Goal: Find specific page/section: Find specific page/section

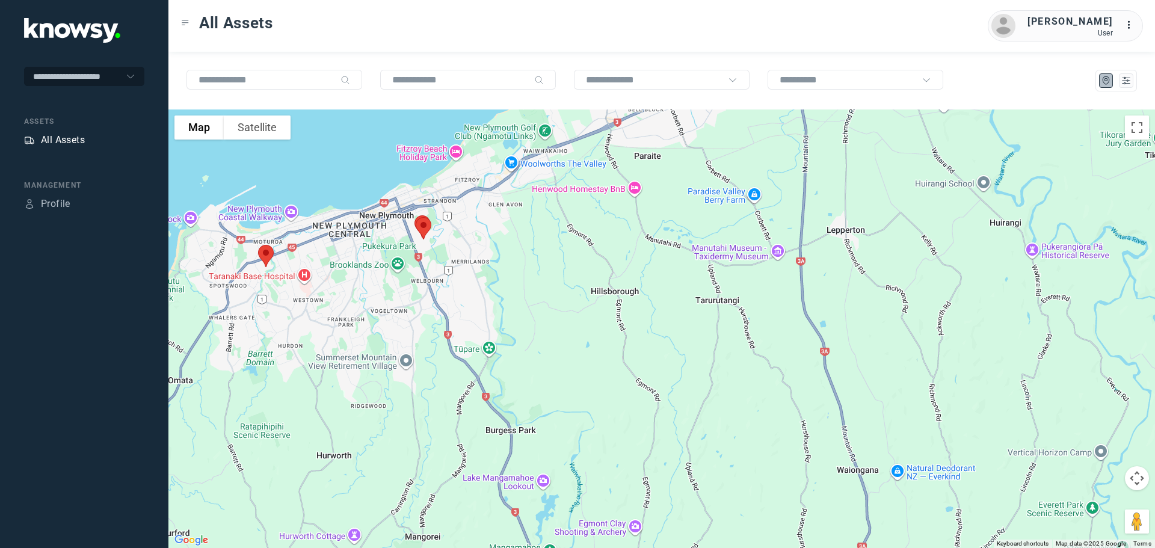
click at [67, 134] on div "All Assets" at bounding box center [63, 140] width 44 height 14
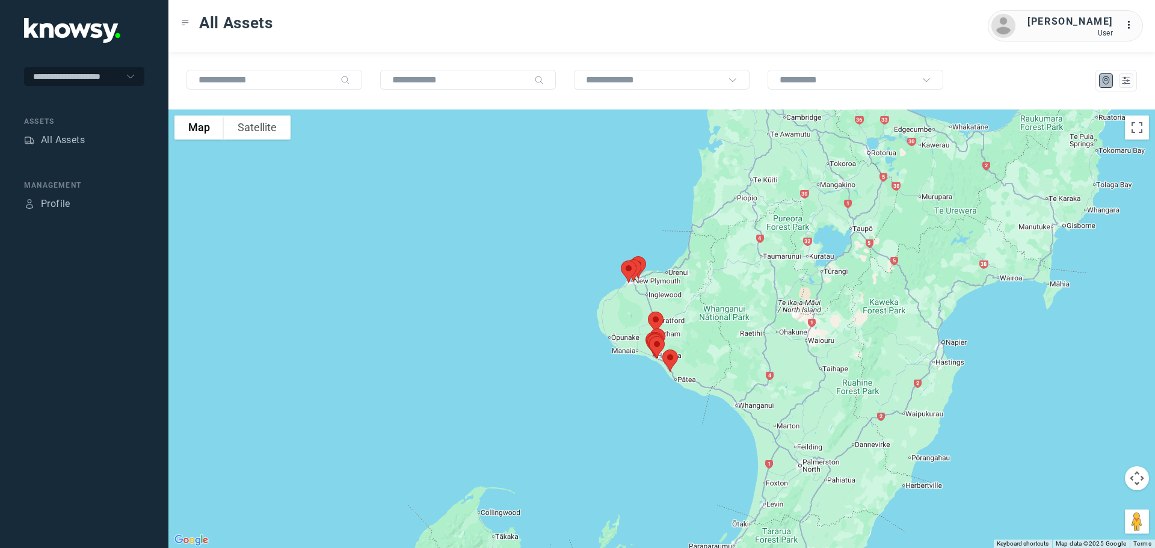
drag, startPoint x: 733, startPoint y: 176, endPoint x: 709, endPoint y: 308, distance: 134.6
click at [714, 308] on div at bounding box center [661, 329] width 987 height 439
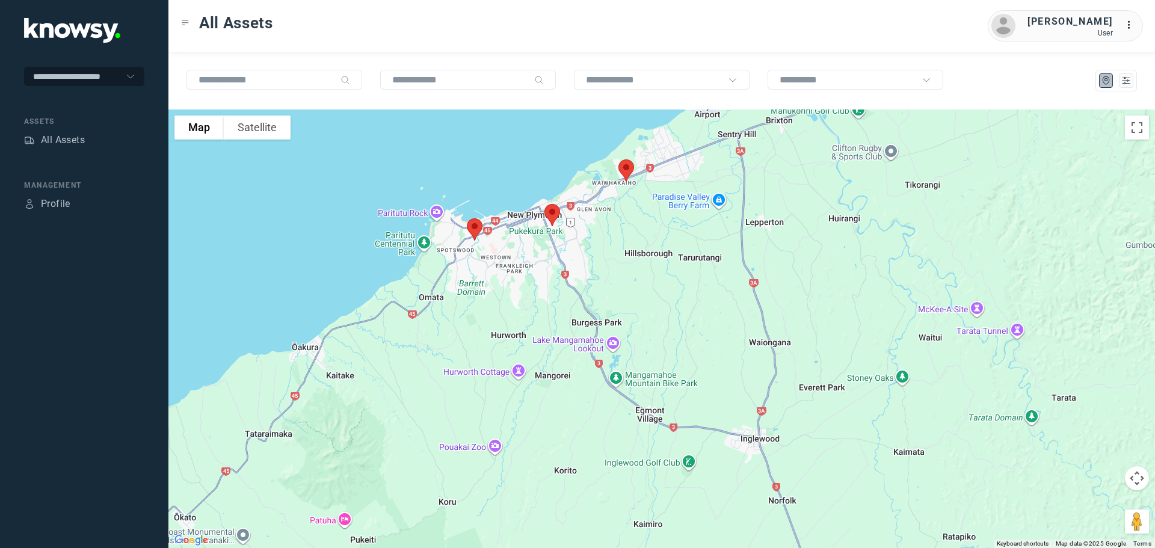
drag, startPoint x: 387, startPoint y: 197, endPoint x: 658, endPoint y: 314, distance: 295.4
click at [658, 314] on div at bounding box center [661, 329] width 987 height 439
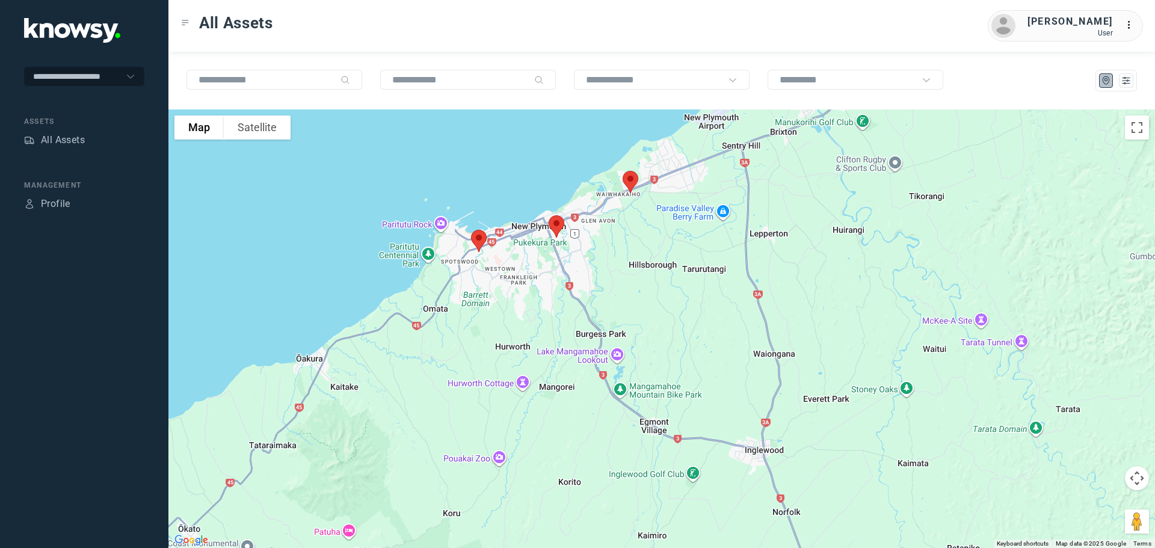
click at [633, 183] on img at bounding box center [630, 182] width 25 height 32
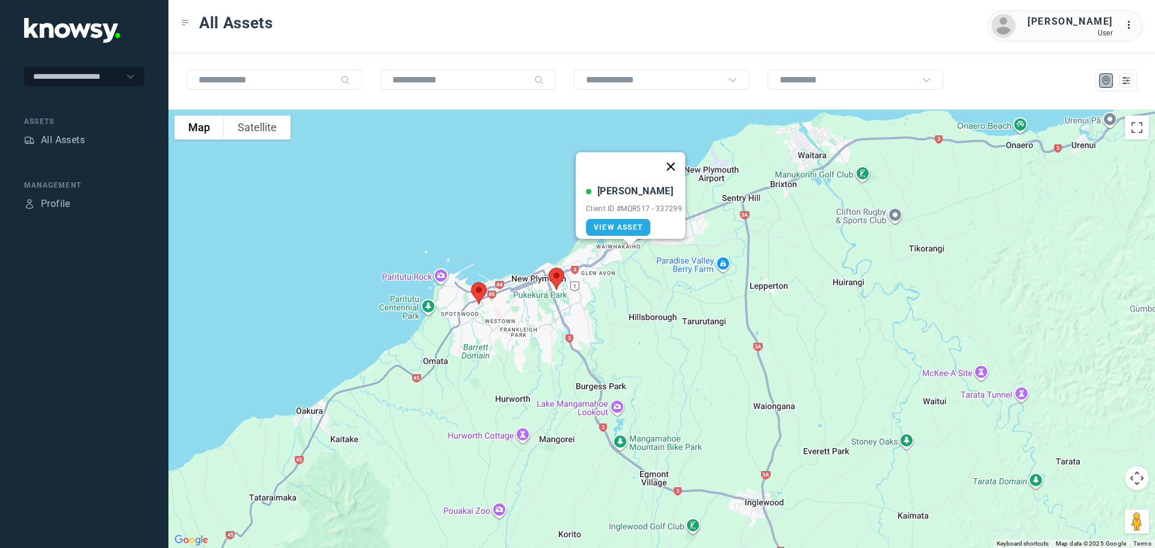
click at [675, 159] on button "Close" at bounding box center [671, 166] width 29 height 29
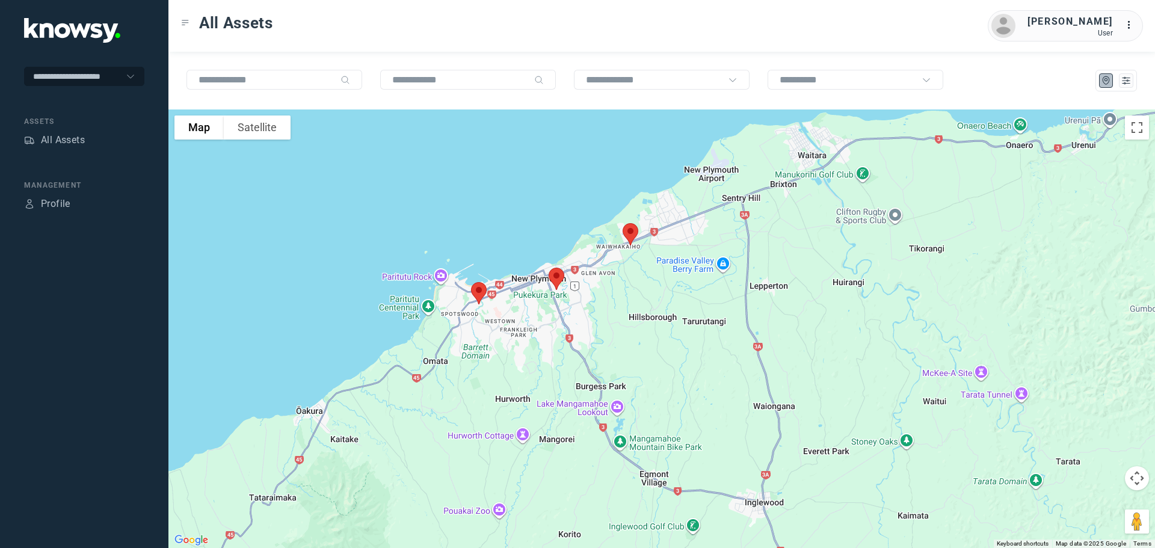
click at [558, 275] on img at bounding box center [556, 279] width 25 height 32
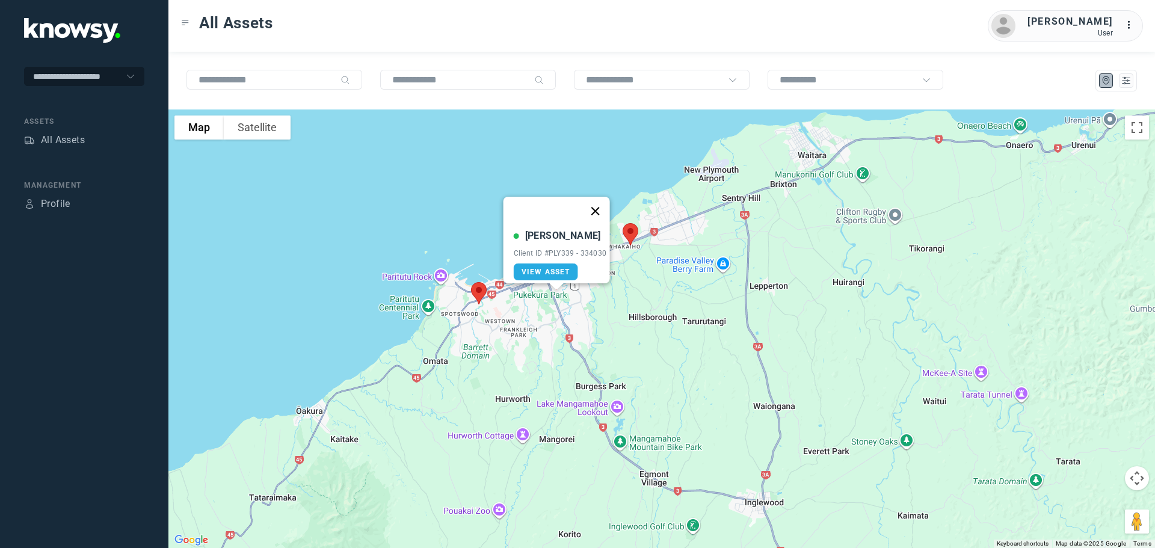
click at [598, 203] on button "Close" at bounding box center [595, 211] width 29 height 29
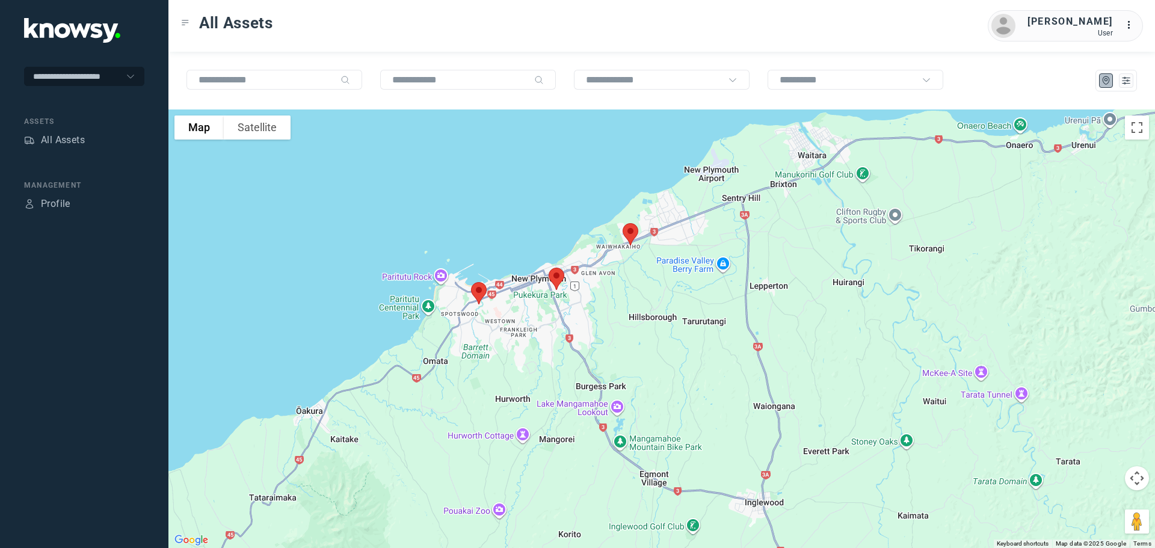
click at [629, 232] on img at bounding box center [630, 234] width 25 height 32
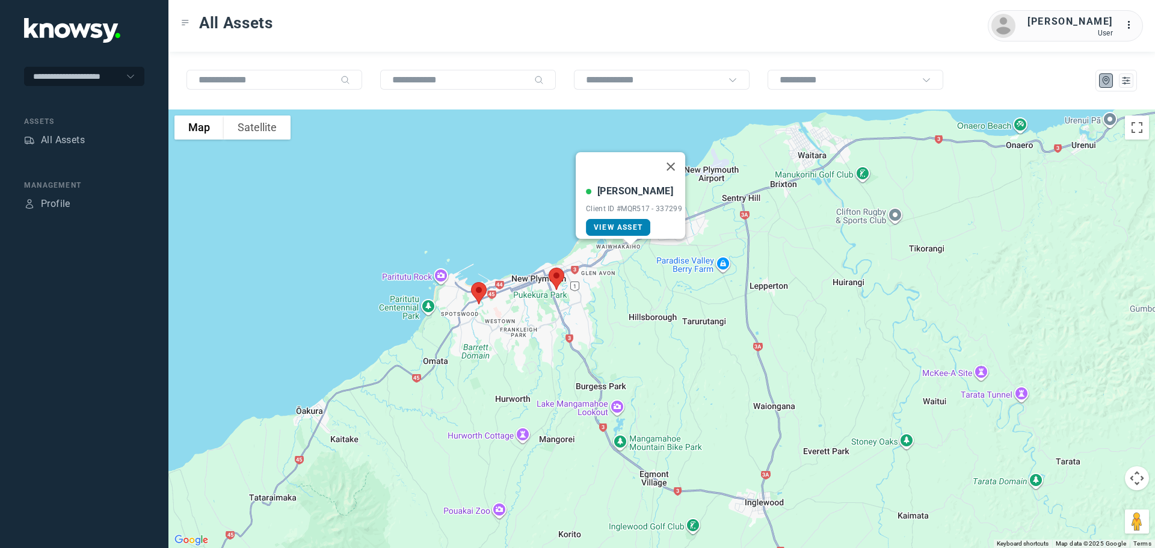
click at [614, 223] on span "View Asset" at bounding box center [618, 227] width 49 height 8
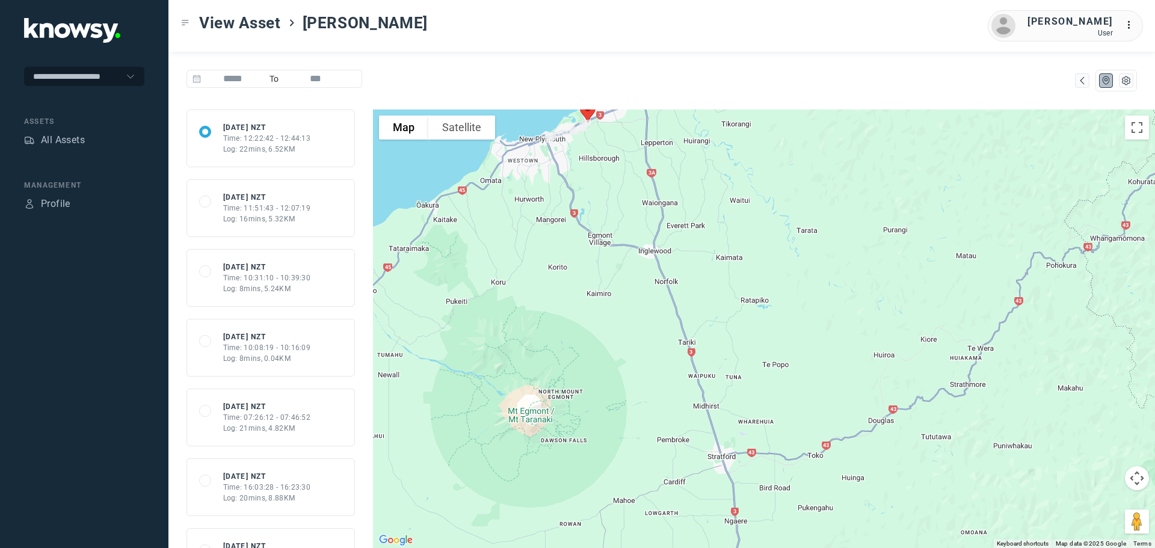
drag, startPoint x: 608, startPoint y: 416, endPoint x: 617, endPoint y: 212, distance: 204.2
click at [596, 198] on div at bounding box center [764, 329] width 782 height 439
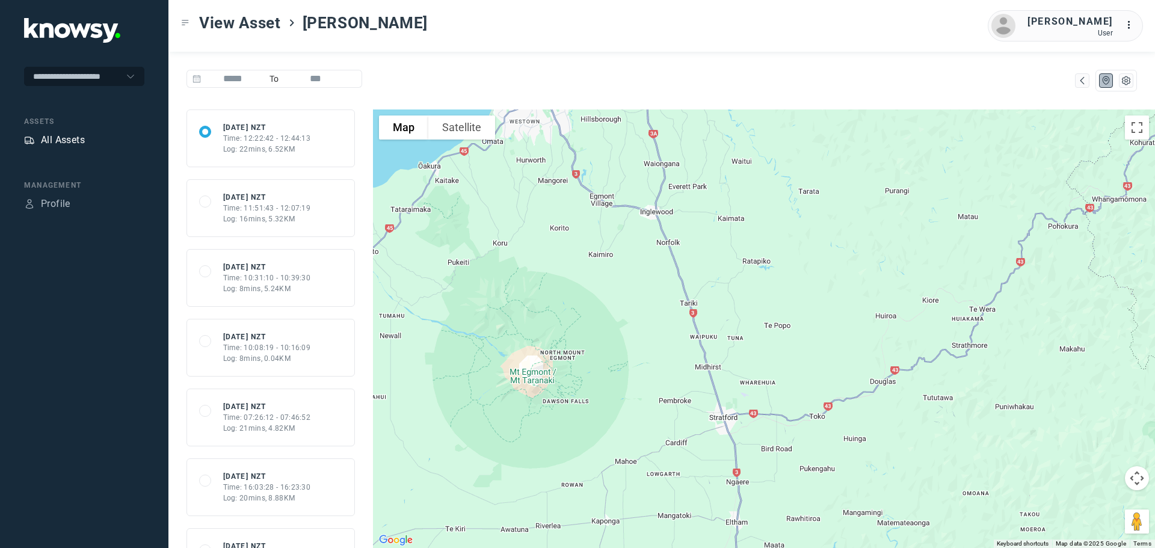
click at [54, 138] on div "All Assets" at bounding box center [63, 140] width 44 height 14
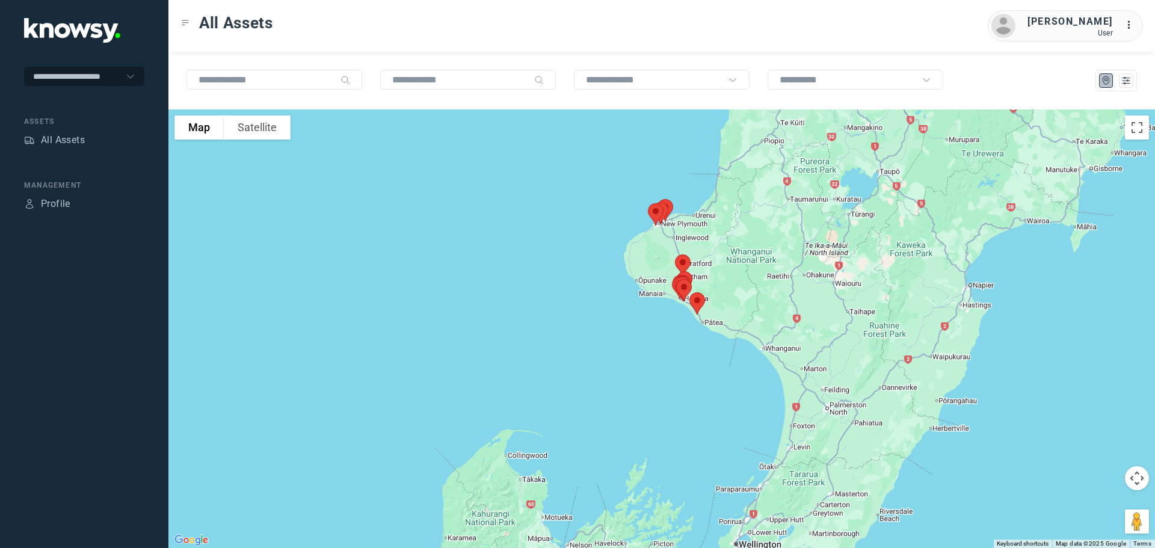
drag, startPoint x: 705, startPoint y: 252, endPoint x: 717, endPoint y: 324, distance: 72.6
click at [717, 324] on div at bounding box center [661, 329] width 987 height 439
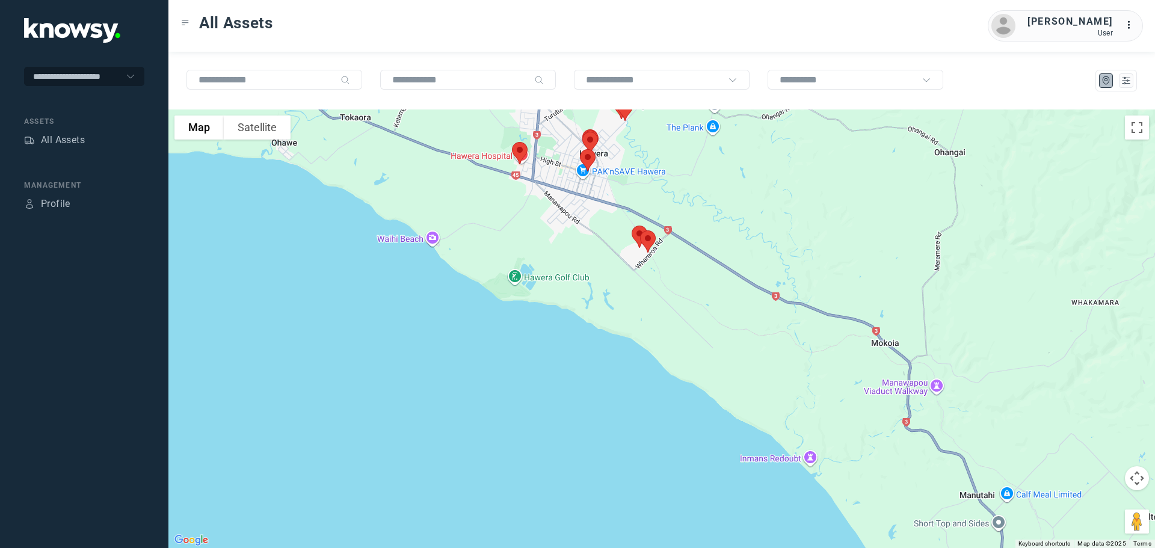
drag, startPoint x: 573, startPoint y: 218, endPoint x: 639, endPoint y: 273, distance: 85.4
click at [640, 273] on div at bounding box center [661, 329] width 987 height 439
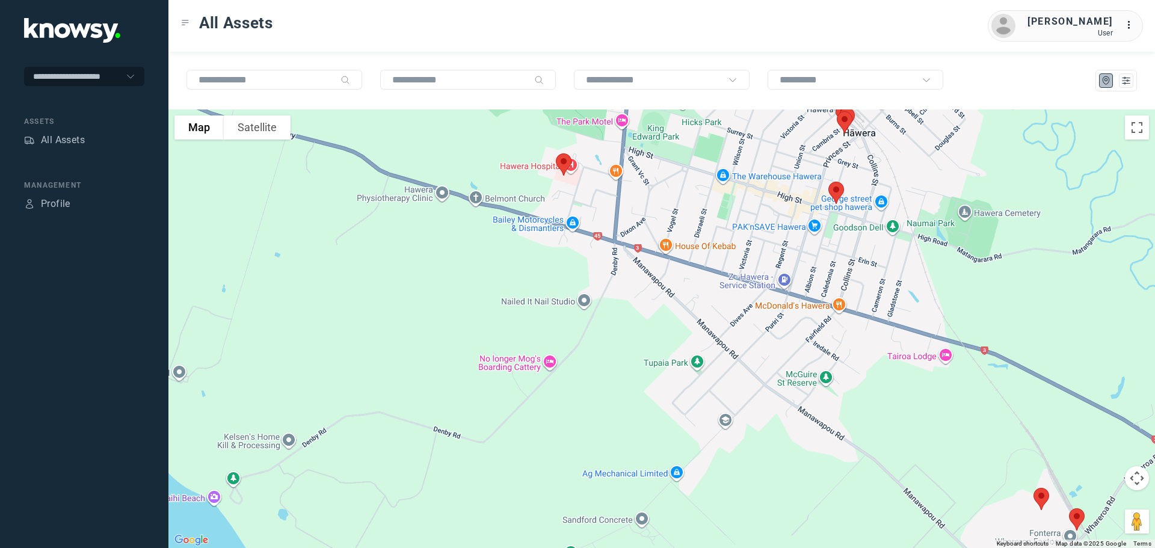
click at [562, 158] on img at bounding box center [563, 165] width 25 height 32
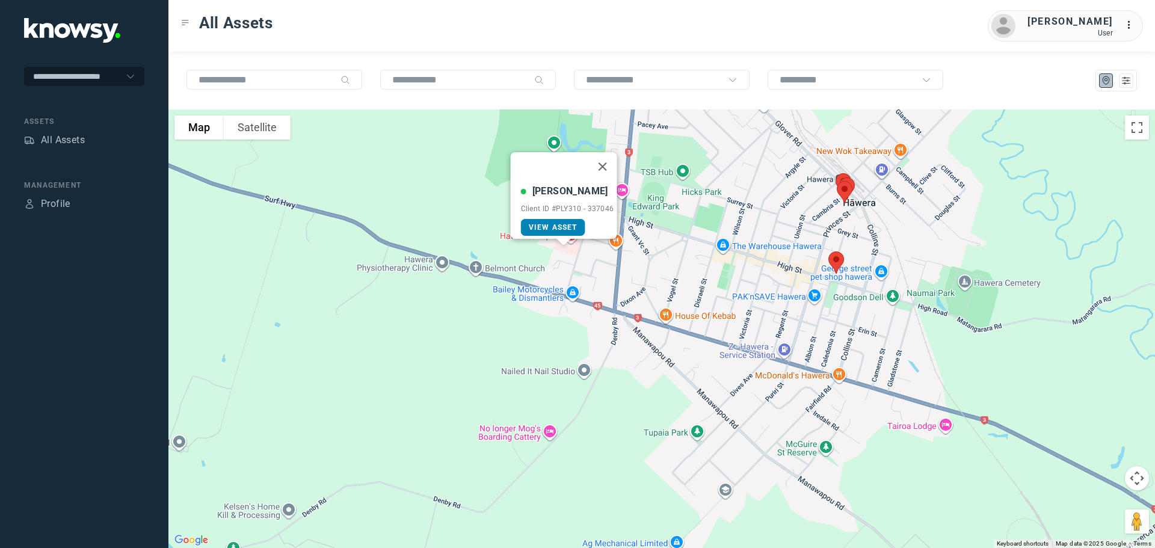
click at [557, 223] on span "View Asset" at bounding box center [553, 227] width 49 height 8
